Goal: Learn about a topic

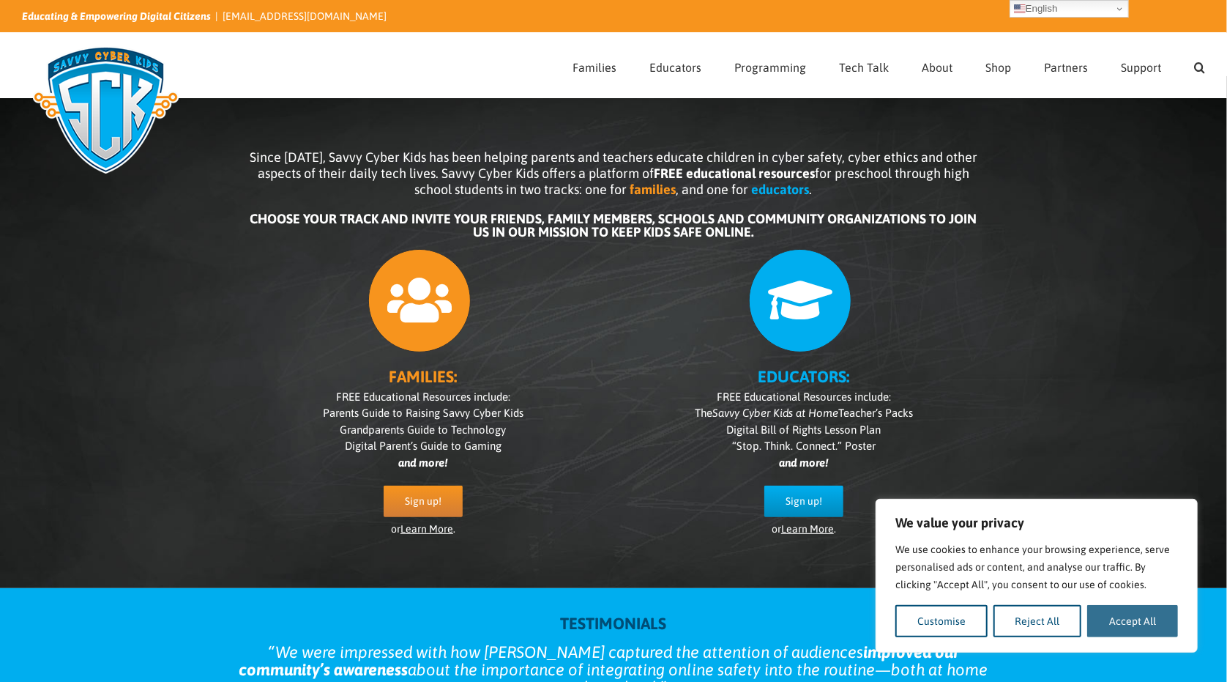
click at [1148, 619] on button "Accept All" at bounding box center [1132, 621] width 91 height 32
checkbox input "true"
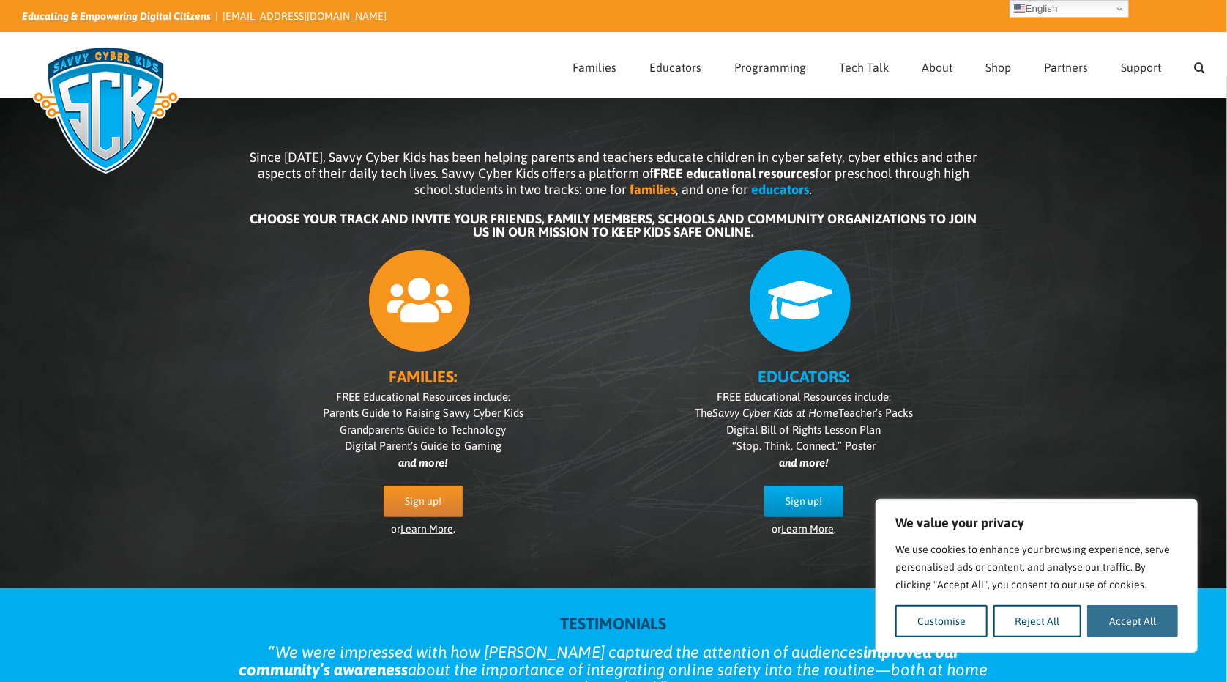
checkbox input "true"
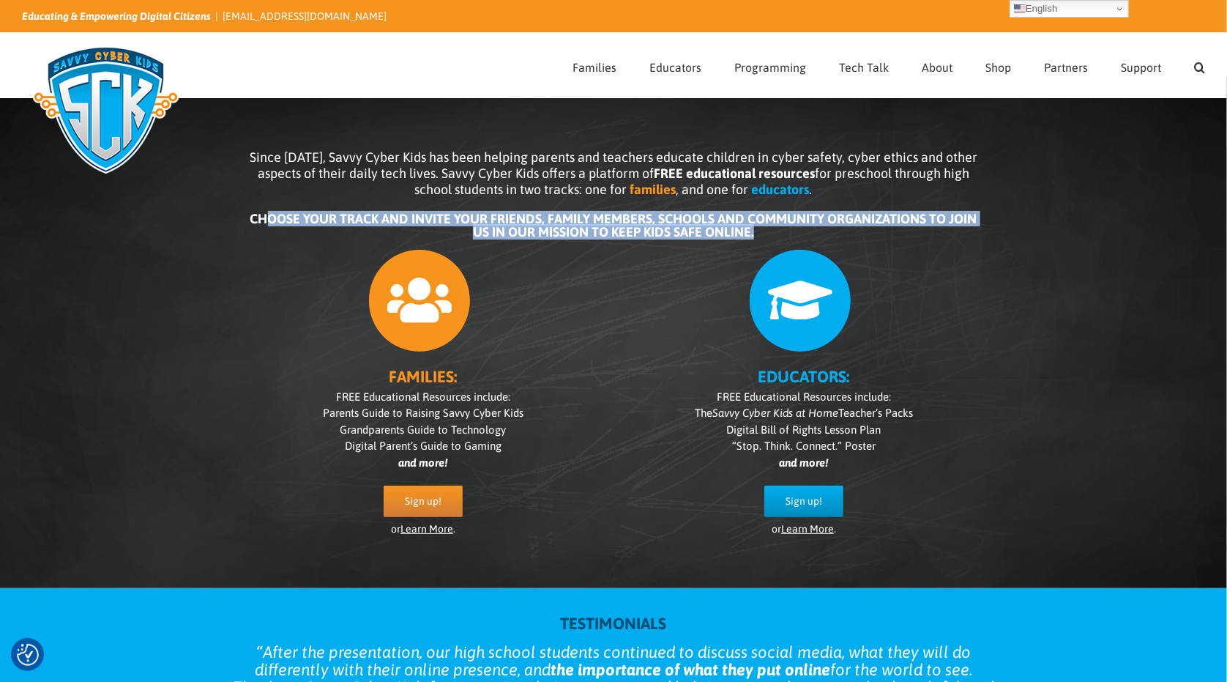
drag, startPoint x: 264, startPoint y: 217, endPoint x: 1015, endPoint y: 202, distance: 750.5
click at [1009, 203] on div "Since [DATE], Savvy Cyber Kids has been helping parents and teachers educate ch…" at bounding box center [613, 354] width 805 height 438
click at [777, 225] on b "CHOOSE YOUR TRACK AND INVITE YOUR FRIENDS, FAMILY MEMBERS, SCHOOLS AND COMMUNIT…" at bounding box center [613, 225] width 727 height 29
drag, startPoint x: 766, startPoint y: 235, endPoint x: 176, endPoint y: 204, distance: 590.9
click at [176, 204] on div "Since [DATE], Savvy Cyber Kids has been helping parents and teachers educate ch…" at bounding box center [613, 332] width 1227 height 512
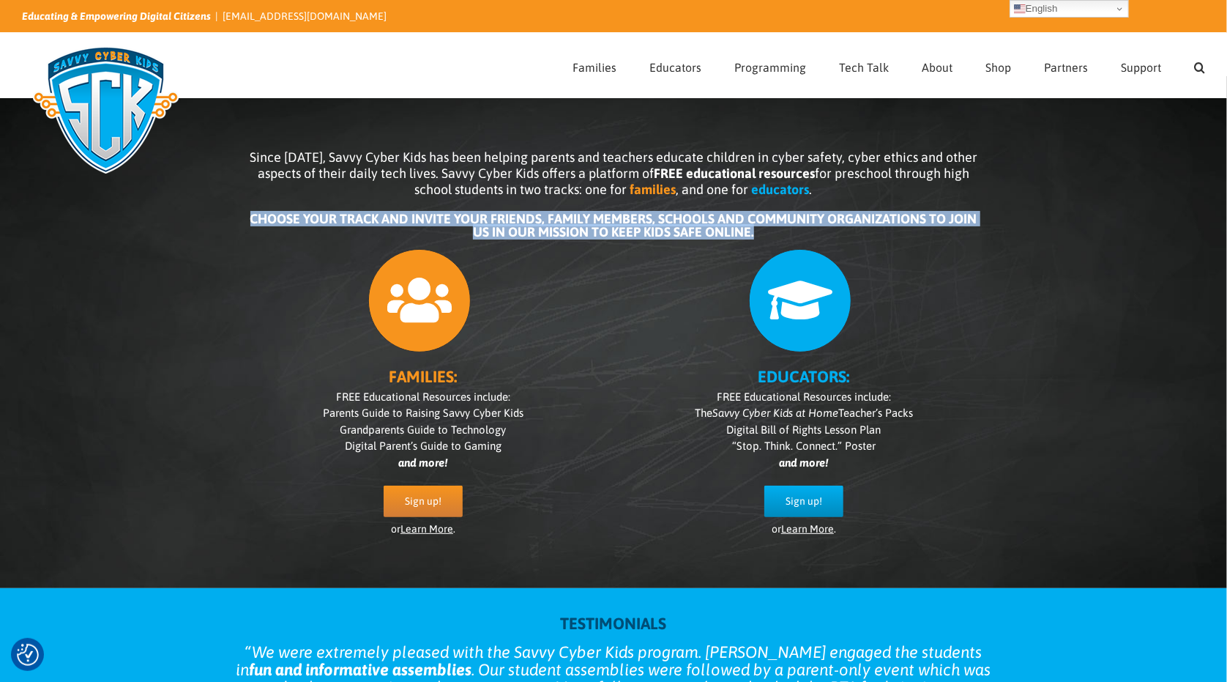
drag, startPoint x: 176, startPoint y: 204, endPoint x: 236, endPoint y: 216, distance: 60.6
click at [236, 216] on div "Since [DATE], Savvy Cyber Kids has been helping parents and teachers educate ch…" at bounding box center [613, 354] width 805 height 438
click at [264, 220] on b "CHOOSE YOUR TRACK AND INVITE YOUR FRIENDS, FAMILY MEMBERS, SCHOOLS AND COMMUNIT…" at bounding box center [613, 225] width 727 height 29
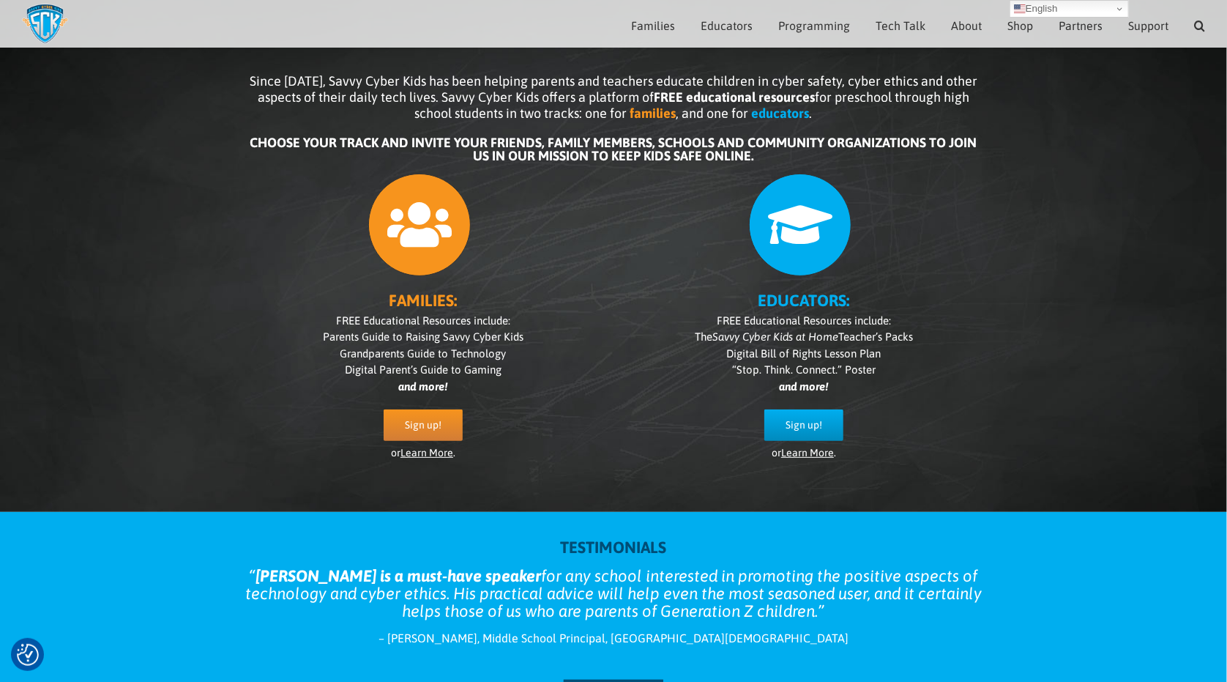
scroll to position [44, 0]
